Goal: Information Seeking & Learning: Learn about a topic

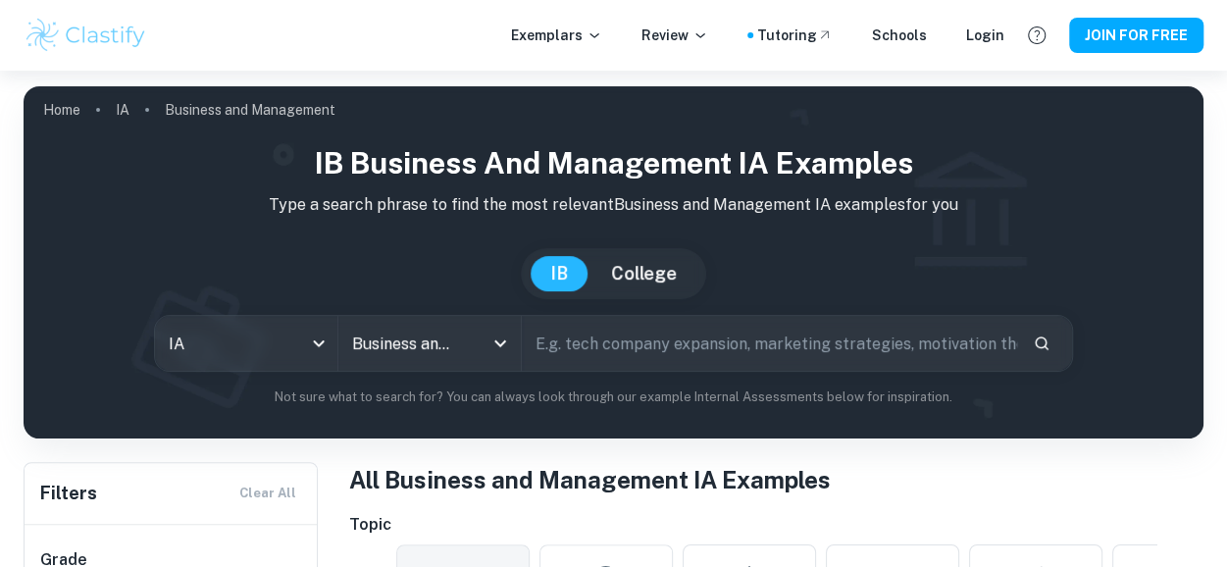
scroll to position [39, 0]
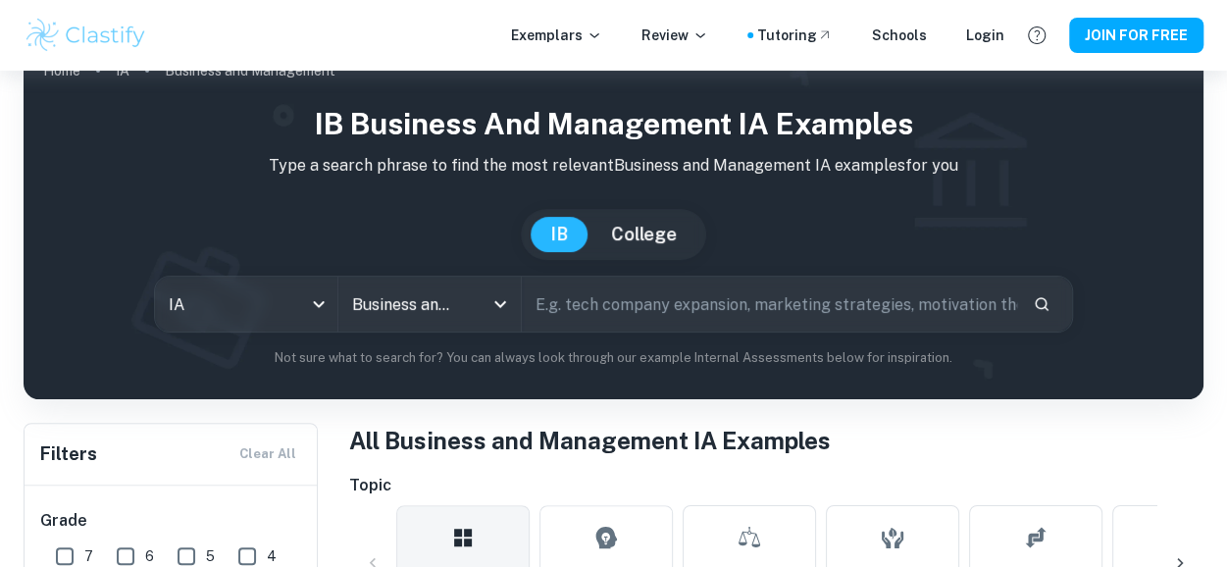
click at [665, 288] on input "text" at bounding box center [769, 304] width 495 height 55
type input "EE"
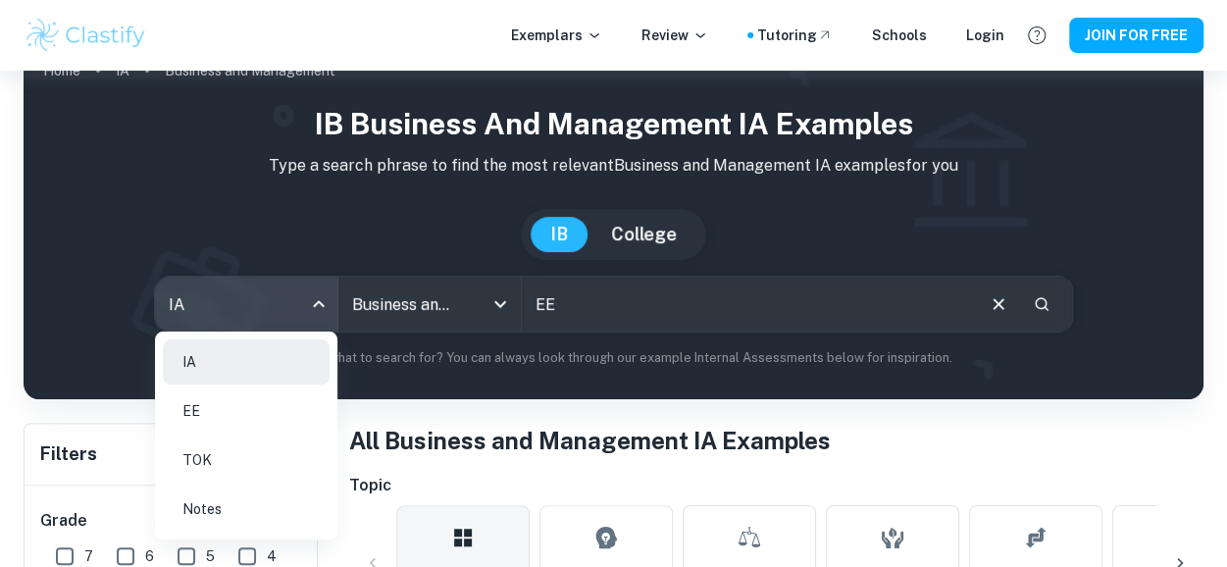
click at [321, 295] on body "We value your privacy We use cookies to enhance your browsing experience, serve…" at bounding box center [613, 314] width 1227 height 567
click at [250, 415] on li "EE" at bounding box center [246, 410] width 167 height 45
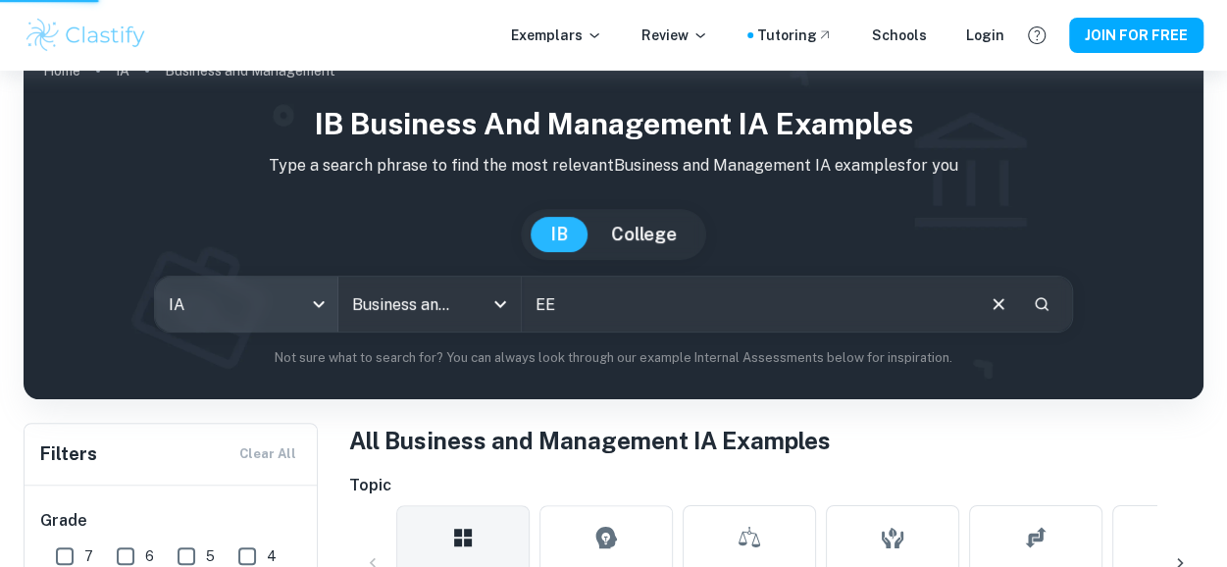
type input "ee"
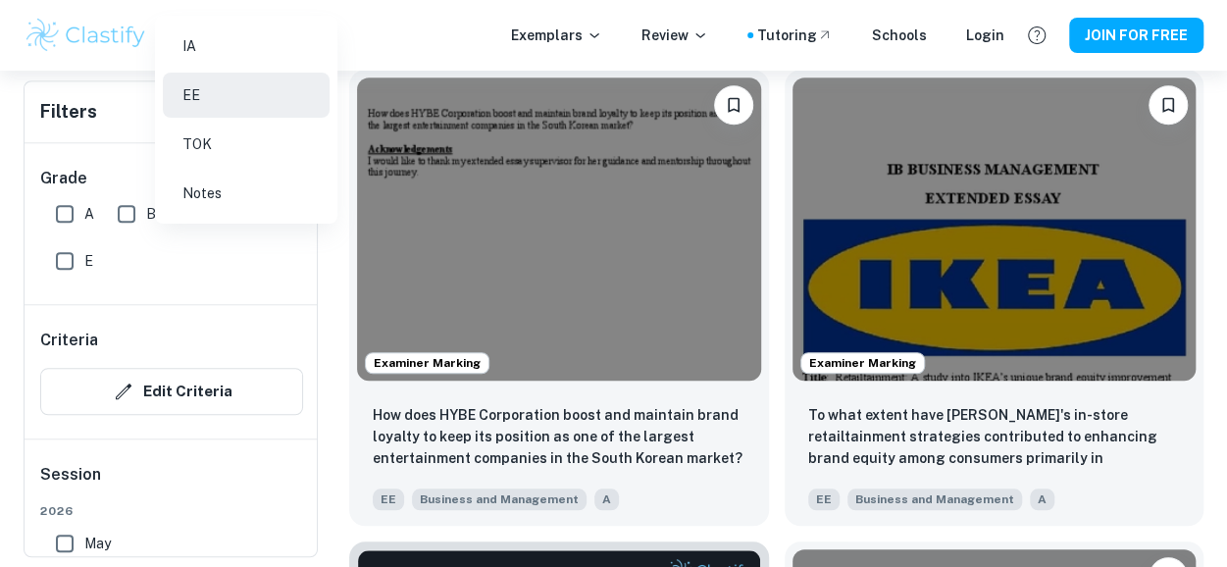
scroll to position [607, 0]
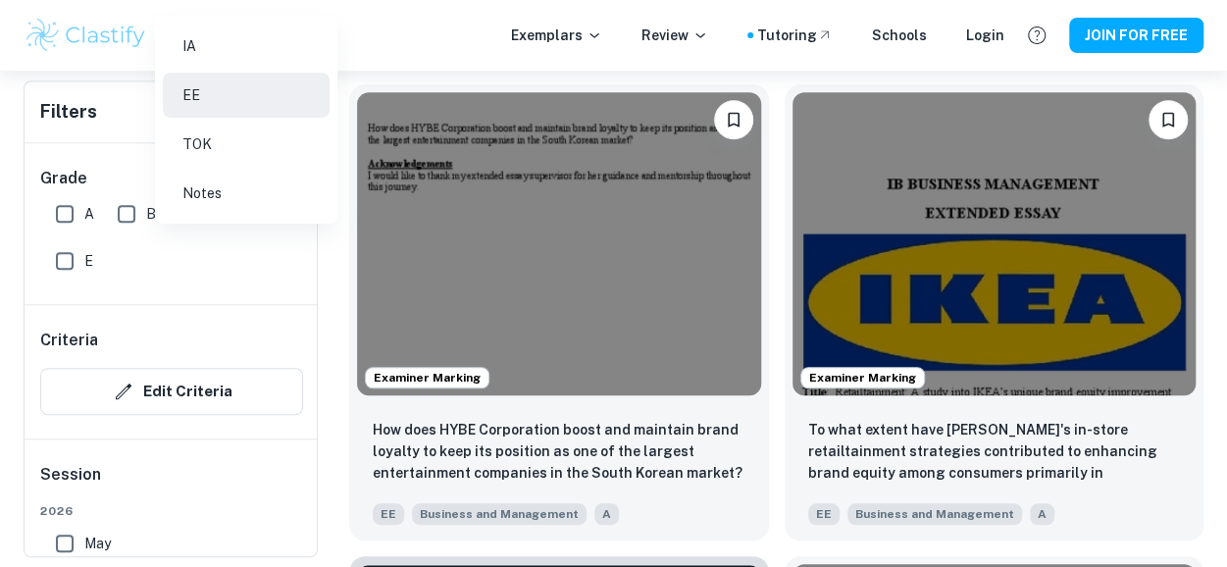
click at [543, 430] on div at bounding box center [613, 283] width 1227 height 567
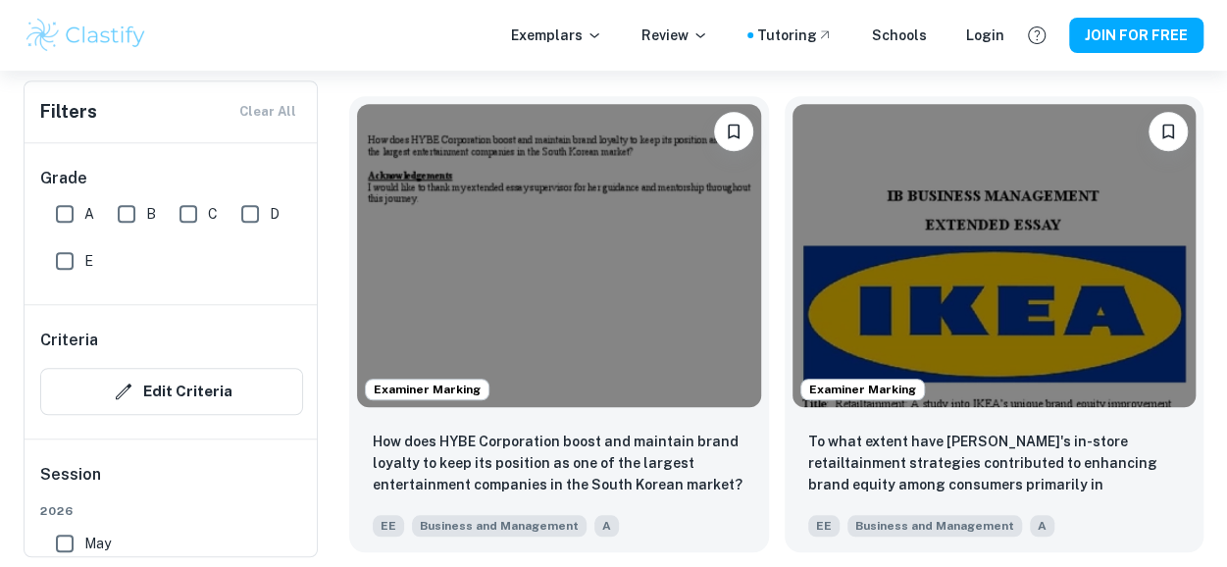
scroll to position [638, 0]
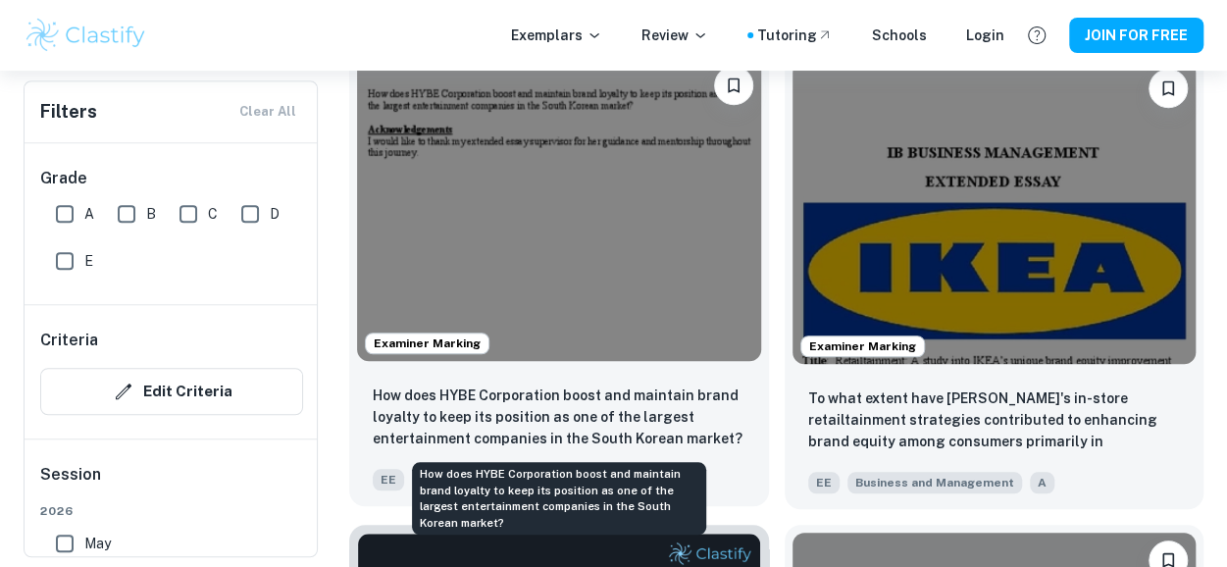
click at [520, 411] on p "How does HYBE Corporation boost and maintain brand loyalty to keep its position…" at bounding box center [559, 416] width 373 height 65
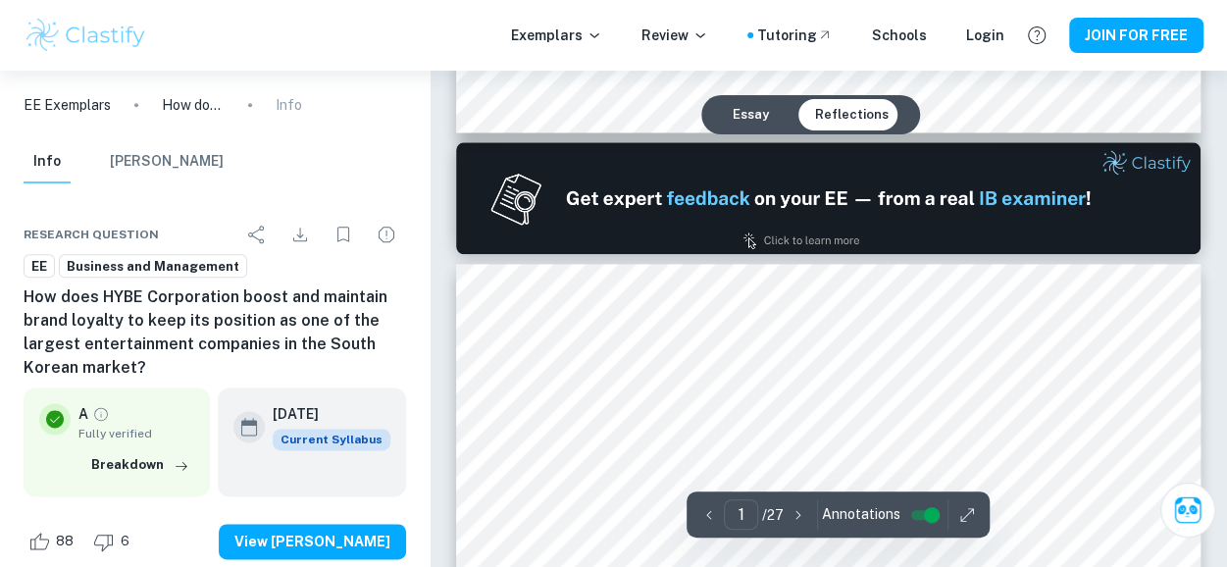
type input "2"
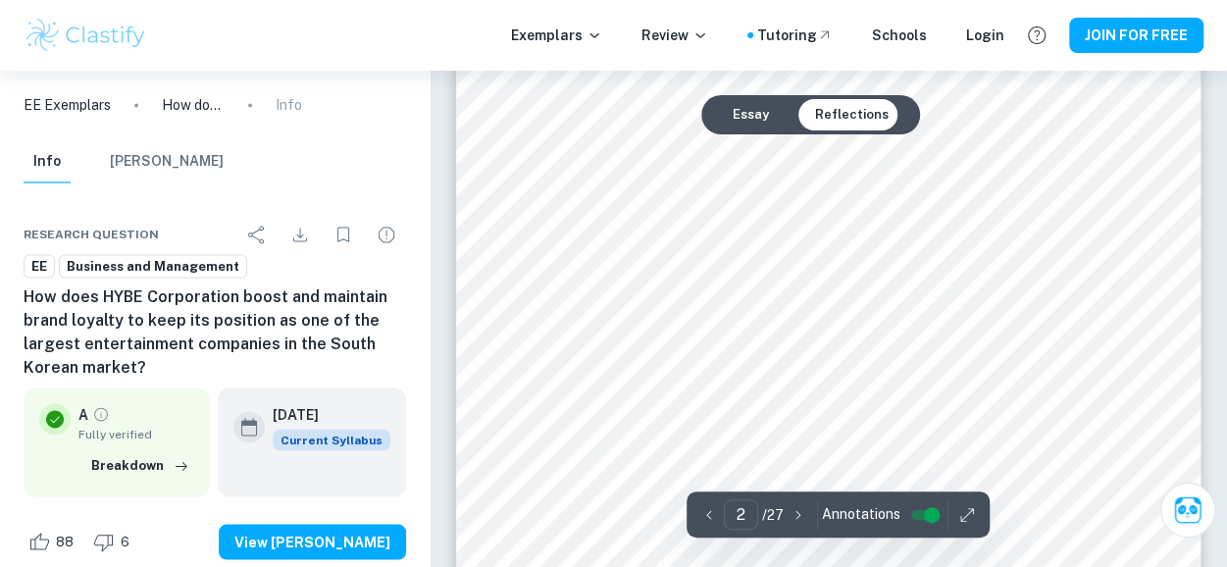
scroll to position [1471, 0]
